Goal: Task Accomplishment & Management: Manage account settings

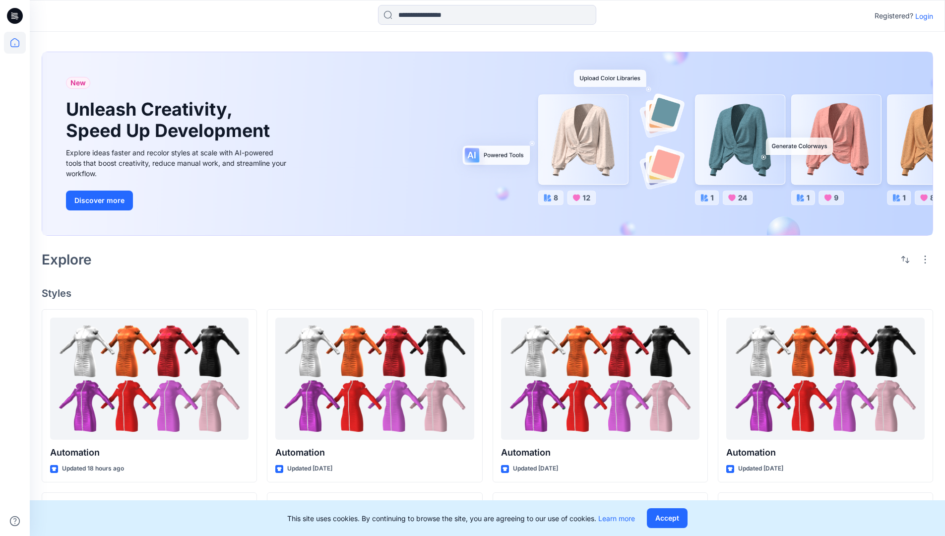
click at [922, 16] on p "Login" at bounding box center [924, 16] width 18 height 10
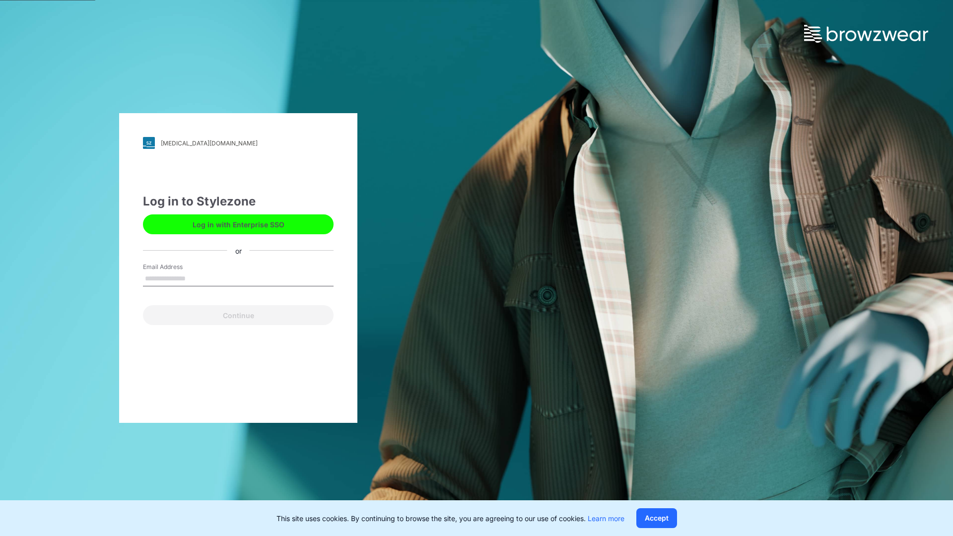
click at [196, 278] on input "Email Address" at bounding box center [238, 278] width 191 height 15
type input "**********"
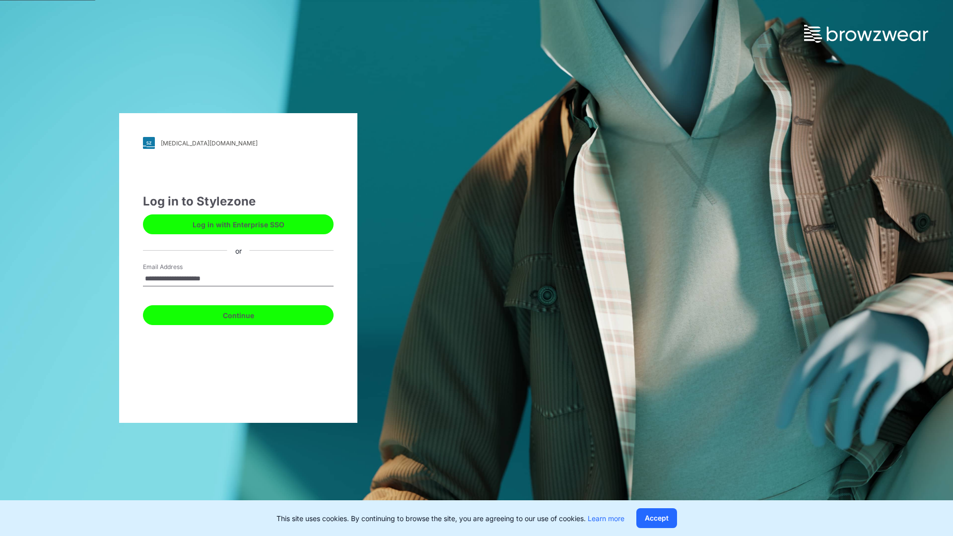
click at [249, 314] on button "Continue" at bounding box center [238, 315] width 191 height 20
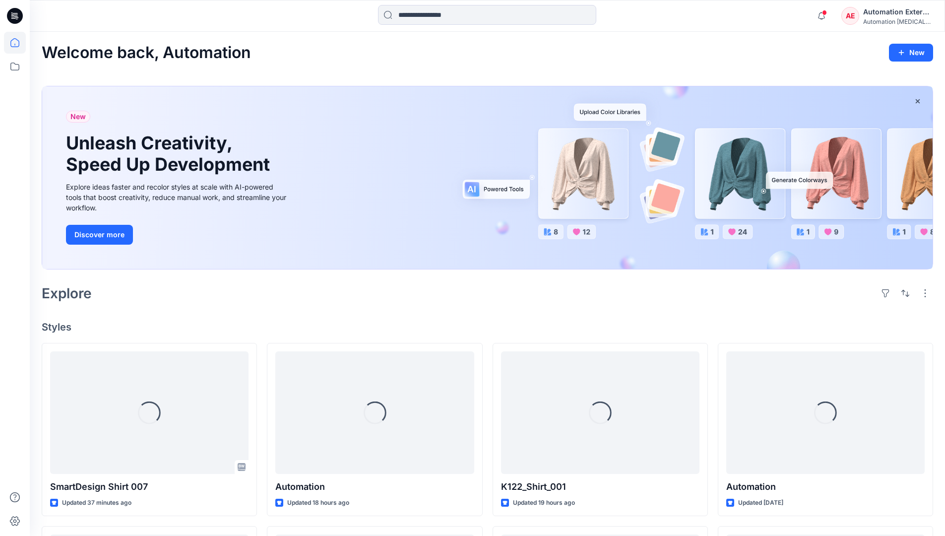
click at [19, 43] on icon at bounding box center [14, 42] width 9 height 9
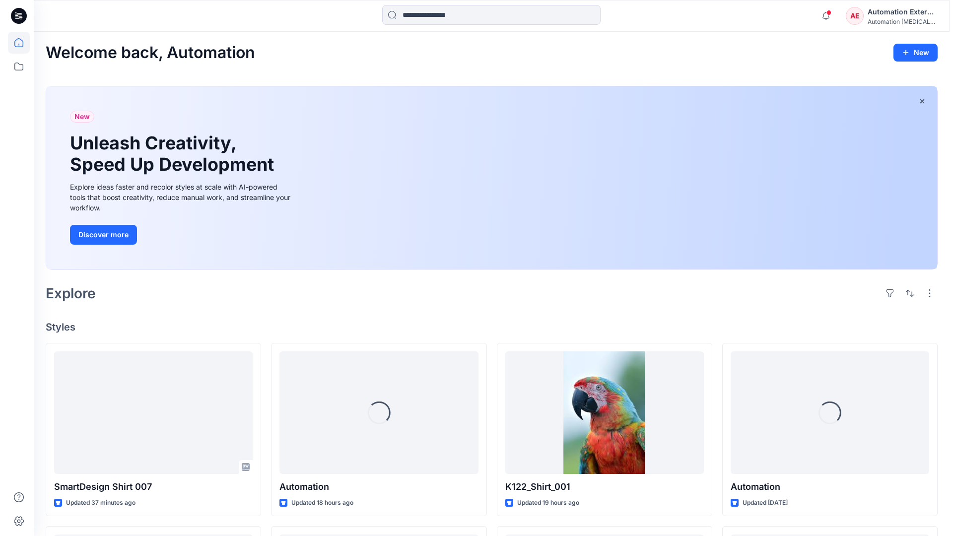
scroll to position [85, 0]
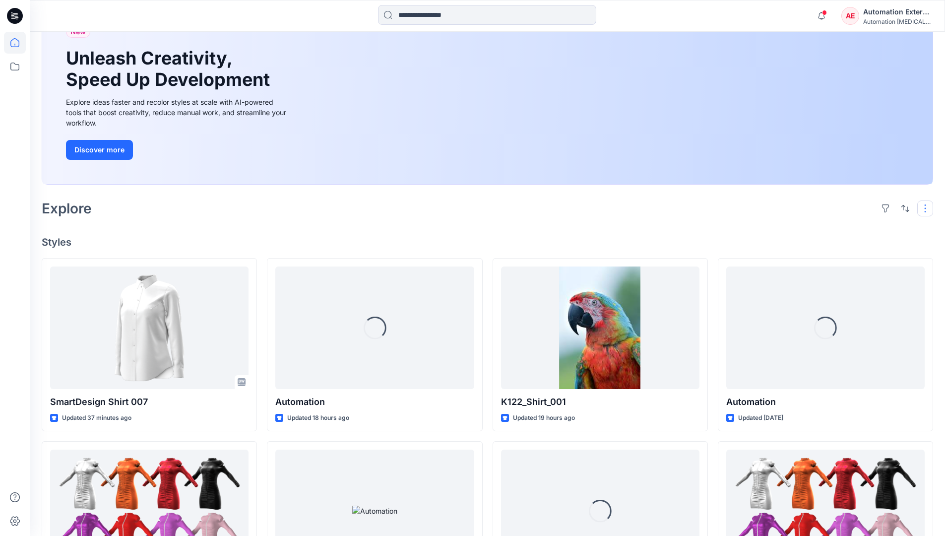
click at [927, 208] on button "button" at bounding box center [925, 208] width 16 height 16
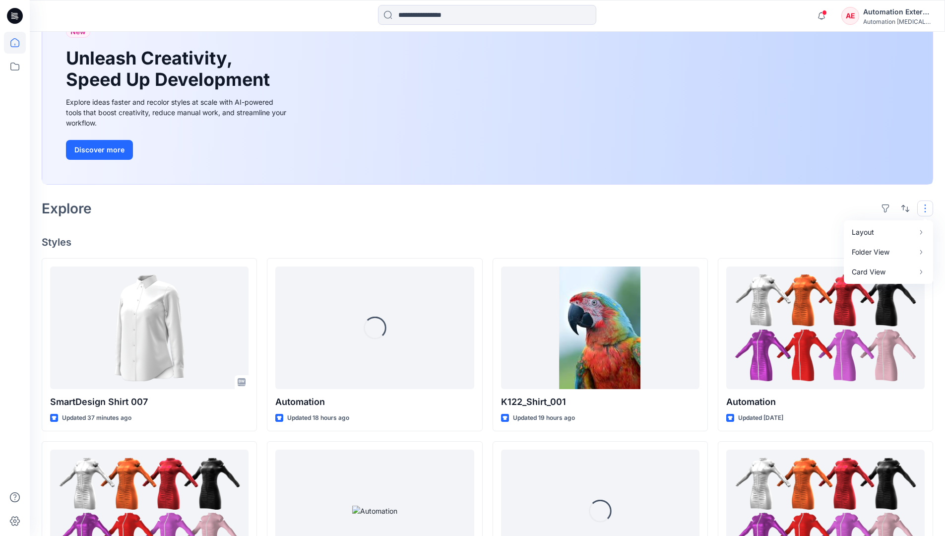
click at [927, 208] on button "button" at bounding box center [925, 208] width 16 height 16
click at [903, 207] on button "button" at bounding box center [906, 208] width 16 height 16
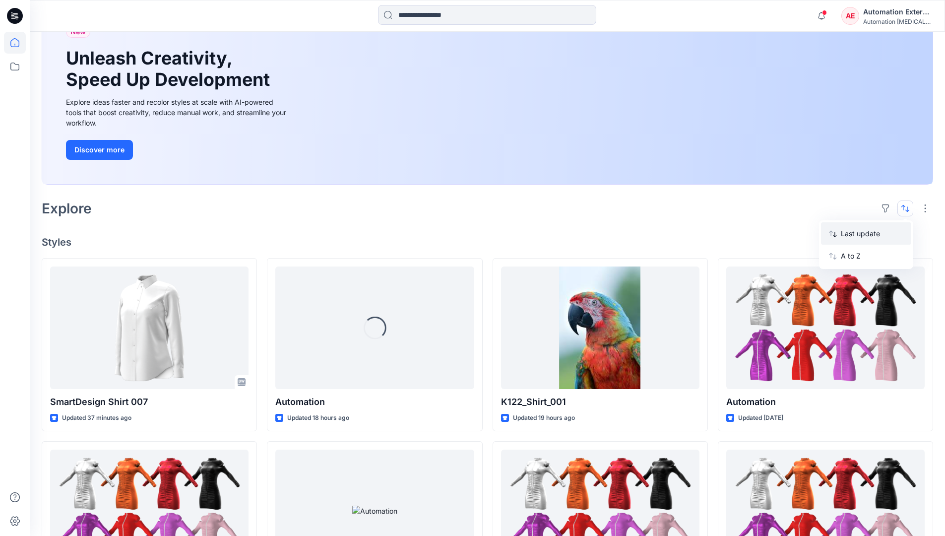
click at [861, 228] on p "Last update" at bounding box center [872, 233] width 63 height 10
click at [852, 255] on p "A to Z" at bounding box center [872, 256] width 63 height 10
click at [852, 231] on p "Last update" at bounding box center [872, 233] width 63 height 10
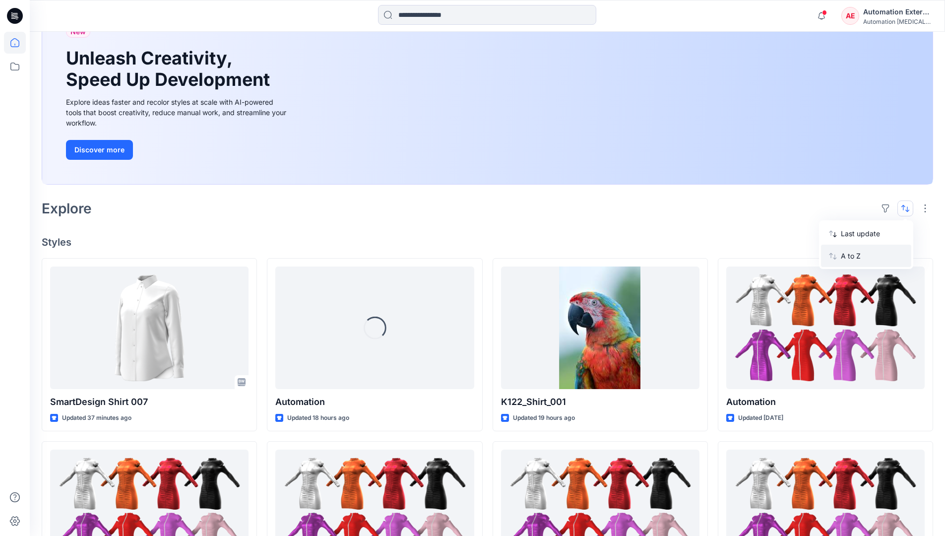
click at [852, 259] on p "A to Z" at bounding box center [872, 256] width 63 height 10
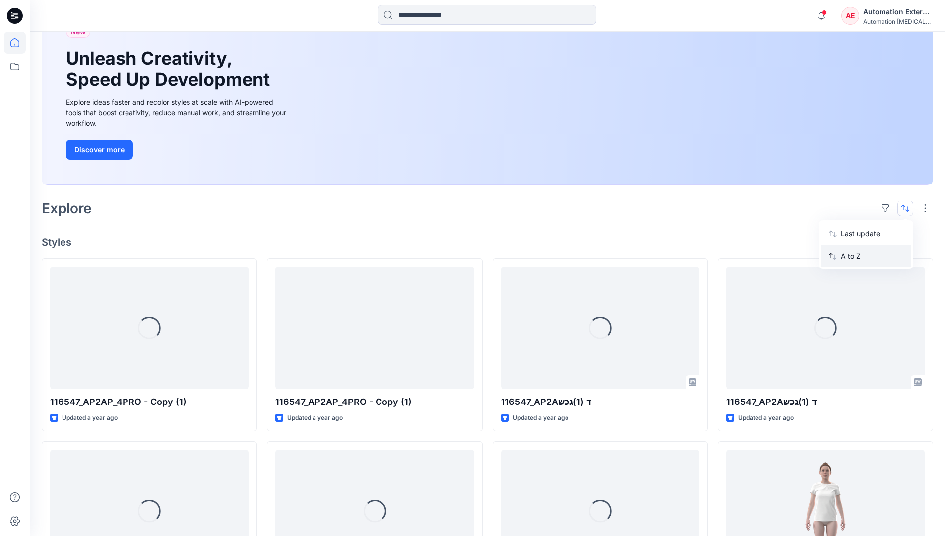
click at [852, 256] on p "A to Z" at bounding box center [872, 256] width 63 height 10
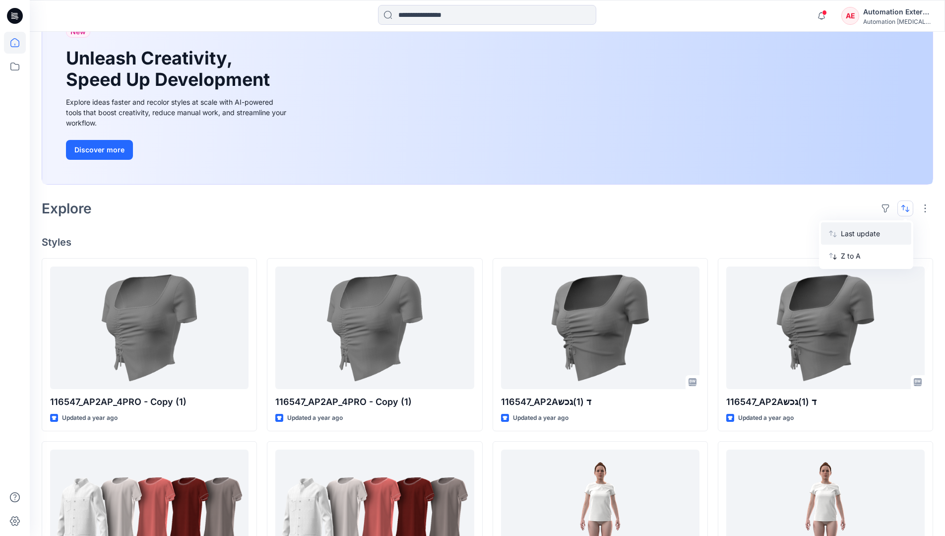
click at [852, 236] on p "Last update" at bounding box center [872, 233] width 63 height 10
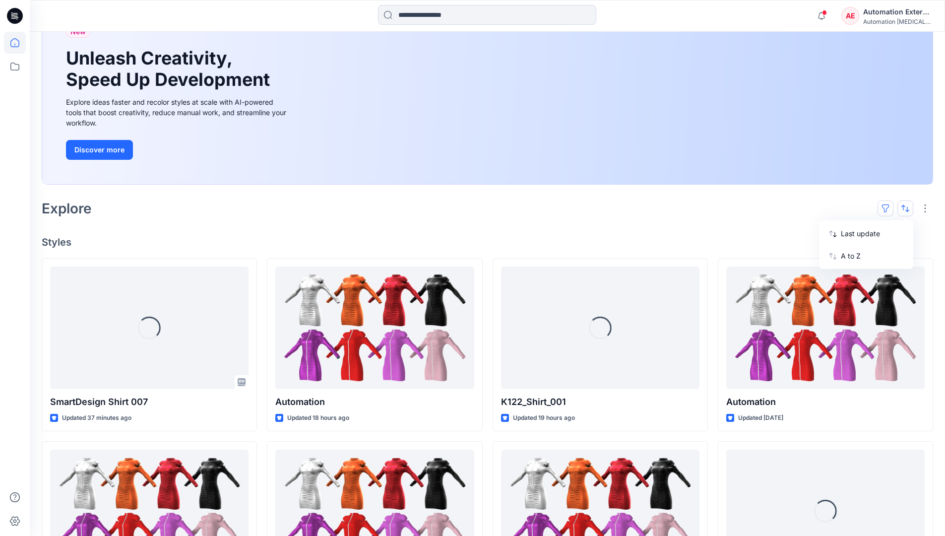
click at [890, 207] on button "button" at bounding box center [886, 208] width 16 height 16
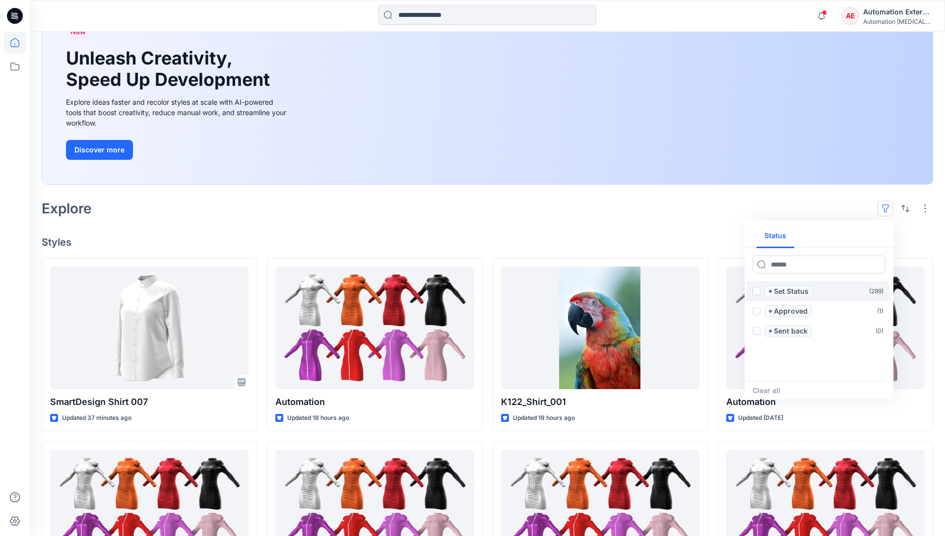
click at [757, 293] on span at bounding box center [757, 291] width 8 height 8
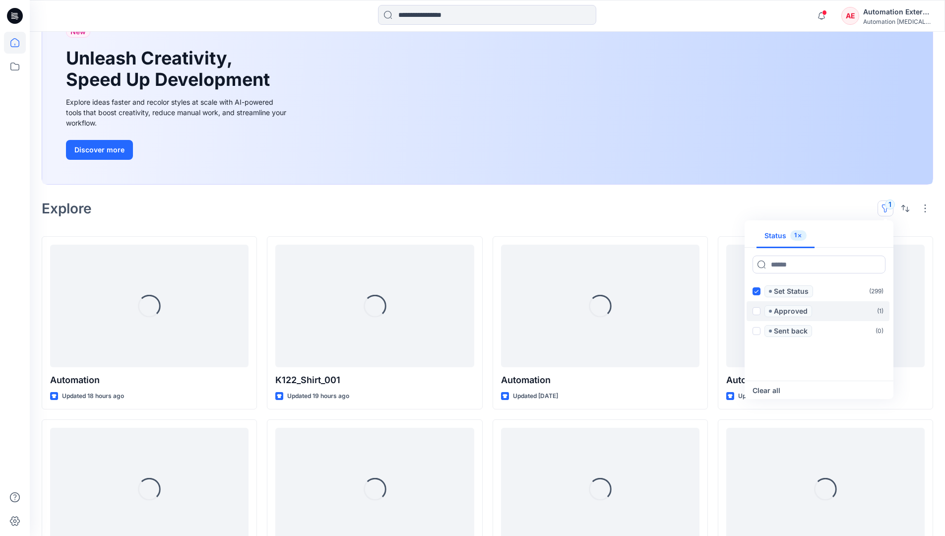
click at [758, 310] on span at bounding box center [757, 311] width 8 height 8
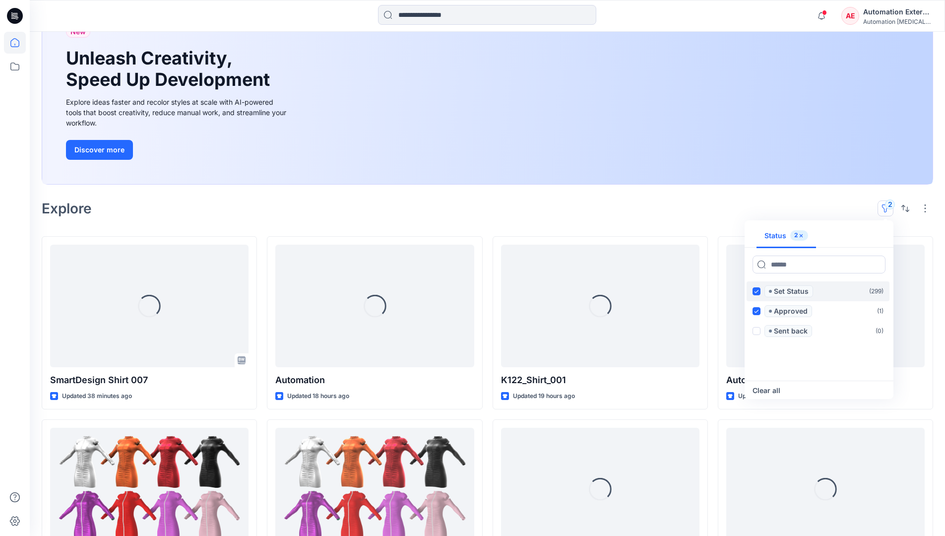
click at [757, 292] on icon at bounding box center [756, 291] width 4 height 3
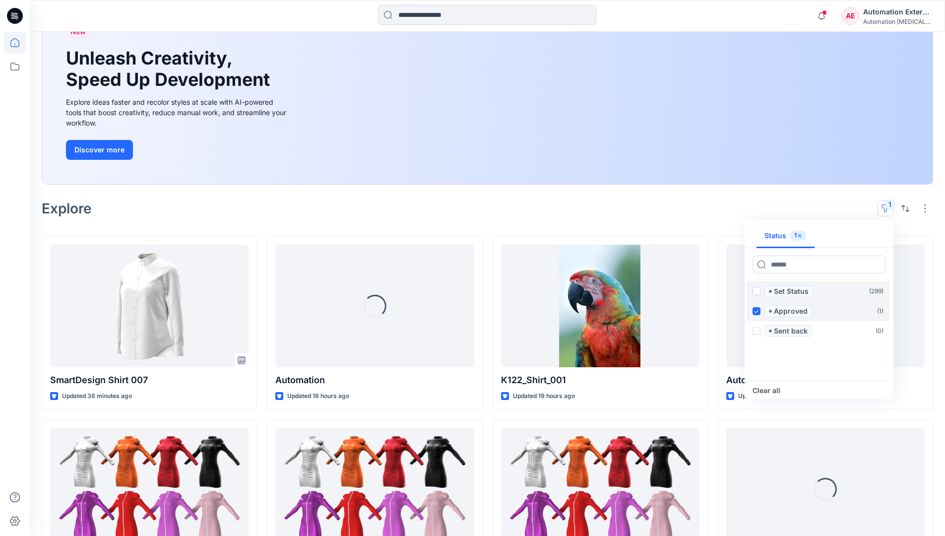
click at [757, 310] on icon at bounding box center [756, 311] width 4 height 3
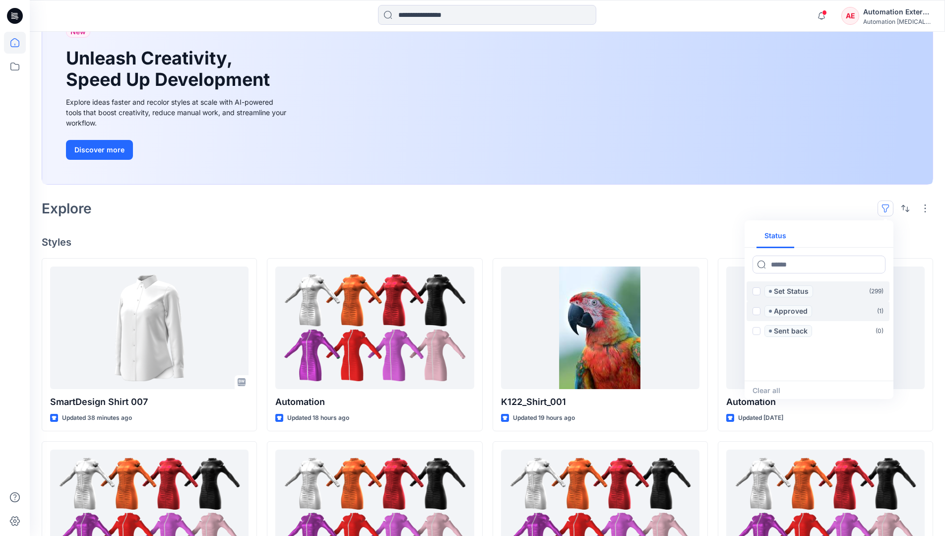
click at [855, 237] on div "Status" at bounding box center [819, 235] width 149 height 23
click at [782, 235] on button "Status" at bounding box center [776, 236] width 38 height 24
click at [789, 267] on input at bounding box center [819, 265] width 133 height 18
type input "******"
click at [793, 292] on p "Set Status" at bounding box center [791, 291] width 35 height 12
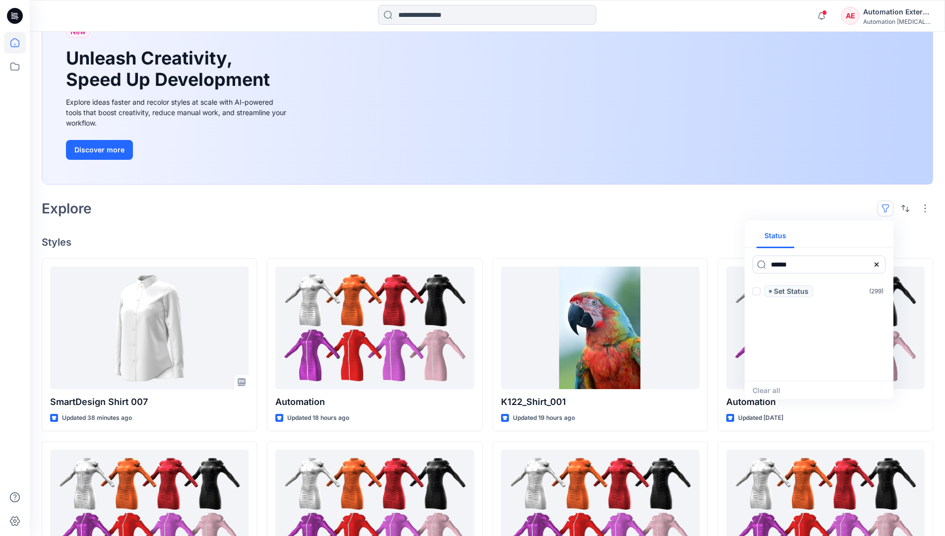
click at [880, 267] on icon at bounding box center [877, 264] width 8 height 8
click at [782, 240] on button "Status" at bounding box center [776, 236] width 38 height 24
click at [791, 292] on p "Set Status" at bounding box center [791, 291] width 35 height 12
click at [759, 292] on span at bounding box center [757, 291] width 8 height 8
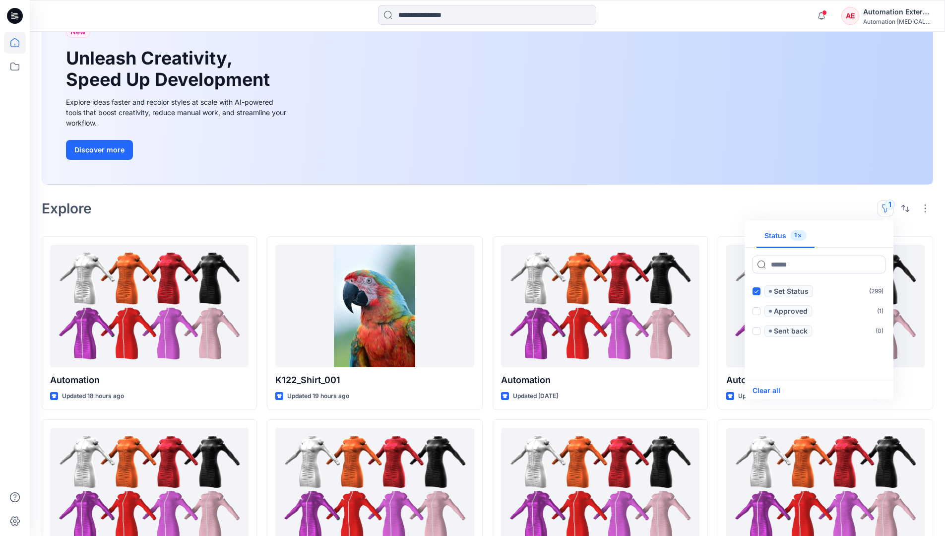
click at [774, 390] on button "Clear all" at bounding box center [767, 391] width 28 height 12
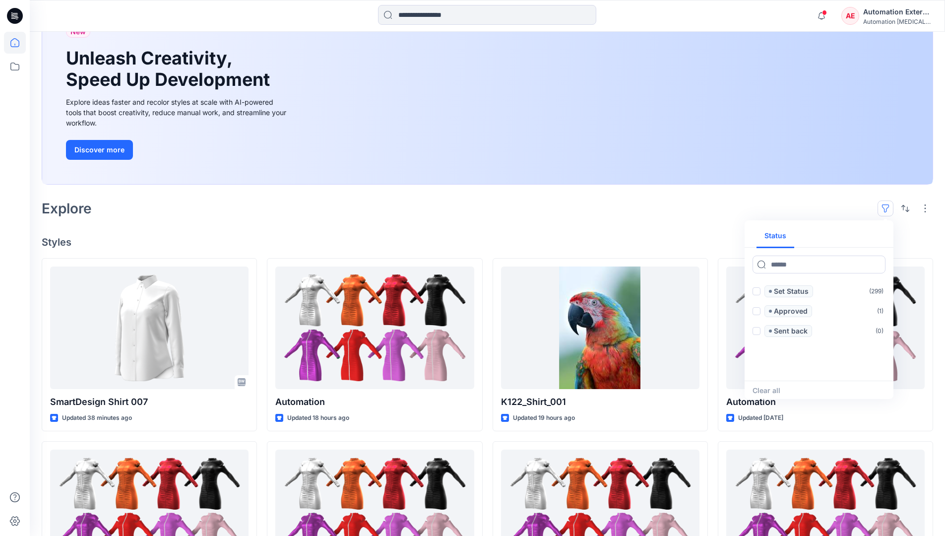
click at [888, 205] on button "button" at bounding box center [886, 208] width 16 height 16
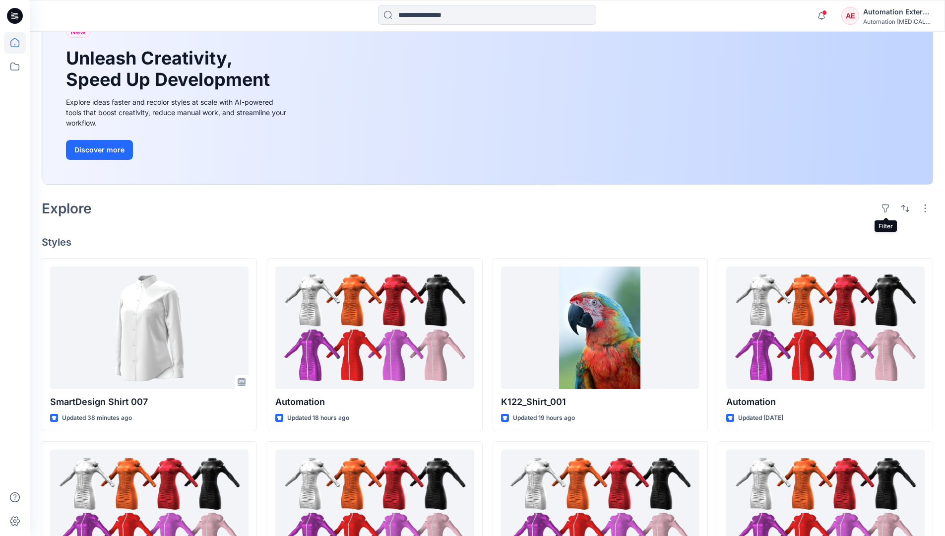
click at [899, 15] on div "Automation External" at bounding box center [897, 12] width 69 height 12
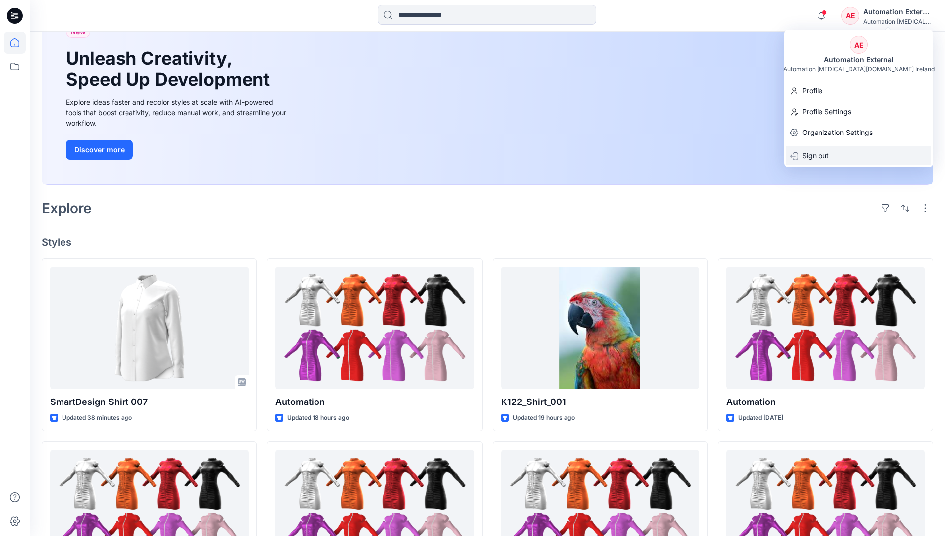
click at [835, 154] on div "Sign out" at bounding box center [858, 155] width 145 height 19
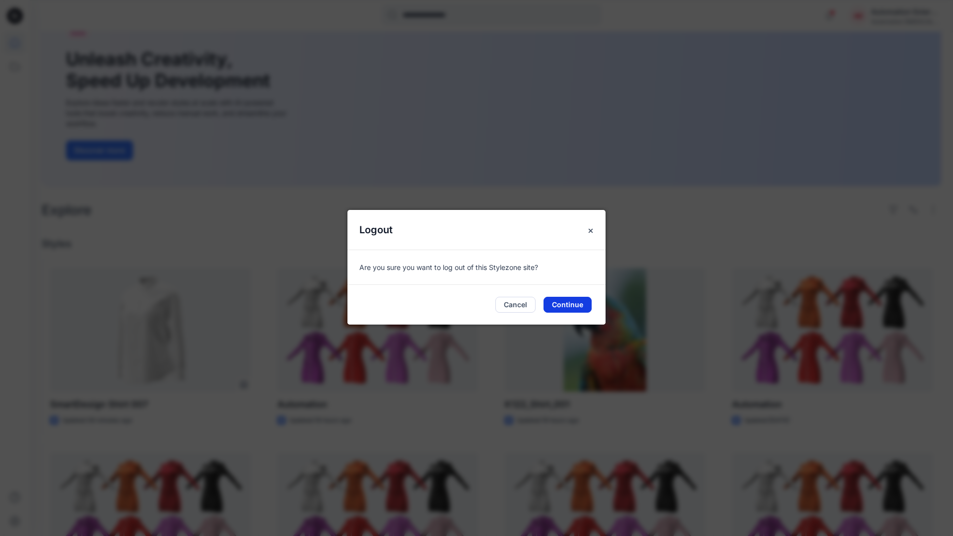
click at [574, 301] on button "Continue" at bounding box center [567, 305] width 48 height 16
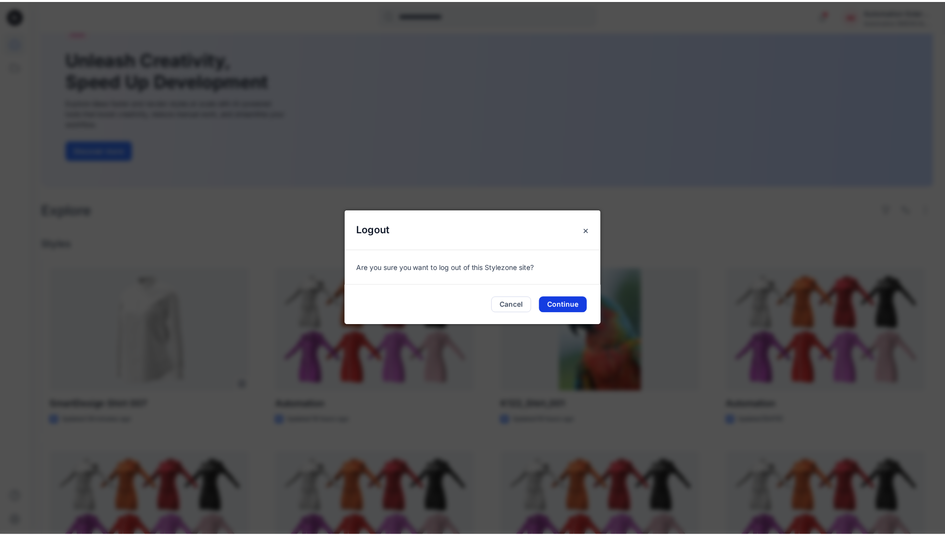
scroll to position [51, 0]
